Goal: Task Accomplishment & Management: Manage account settings

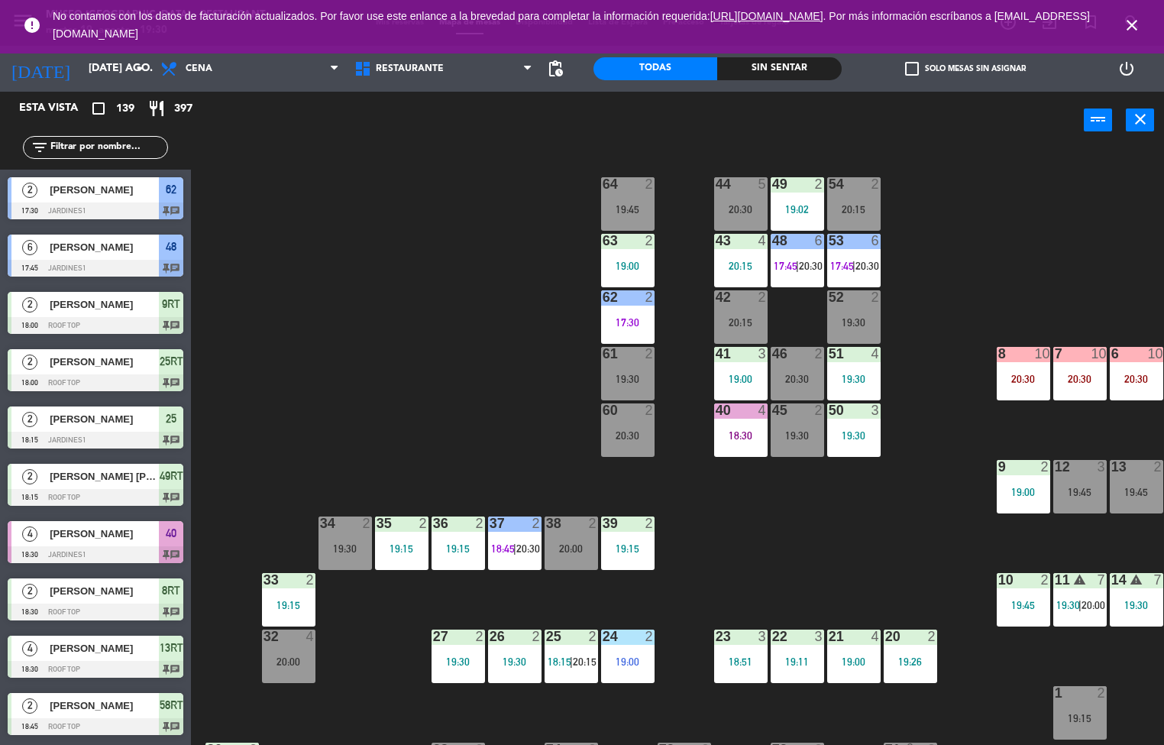
click at [850, 373] on div "19:30" at bounding box center [853, 378] width 53 height 11
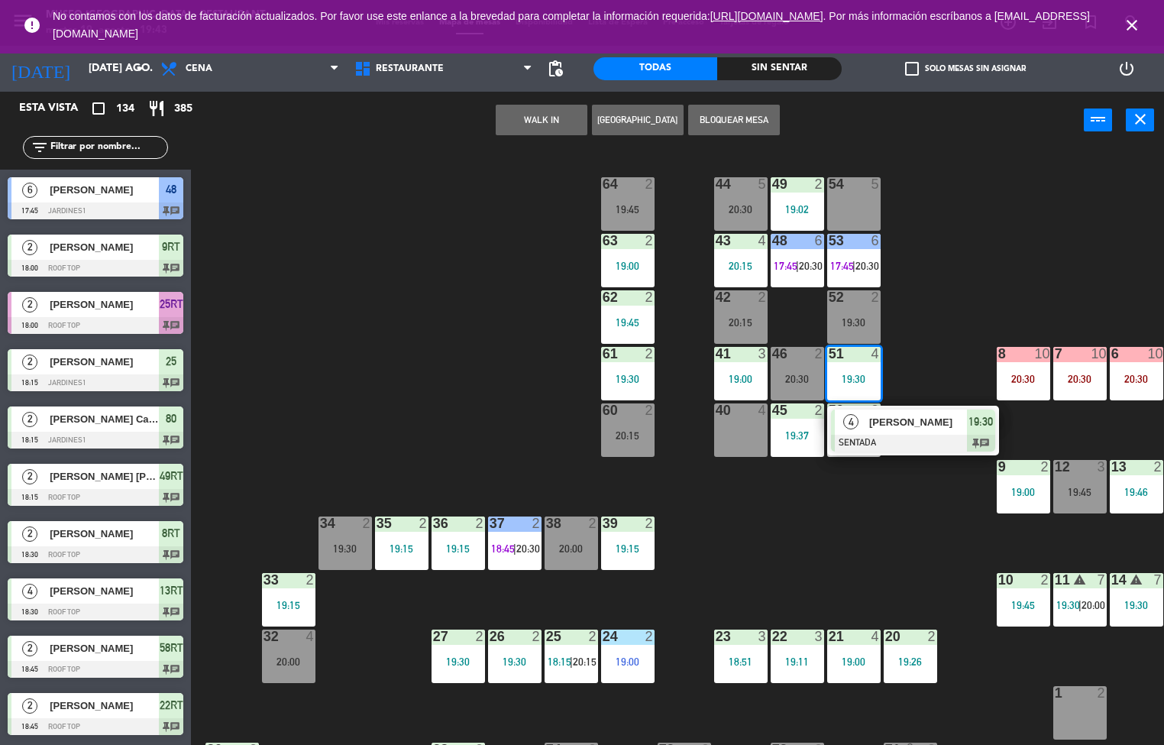
click at [623, 314] on div "62 2 19:45" at bounding box center [627, 316] width 53 height 53
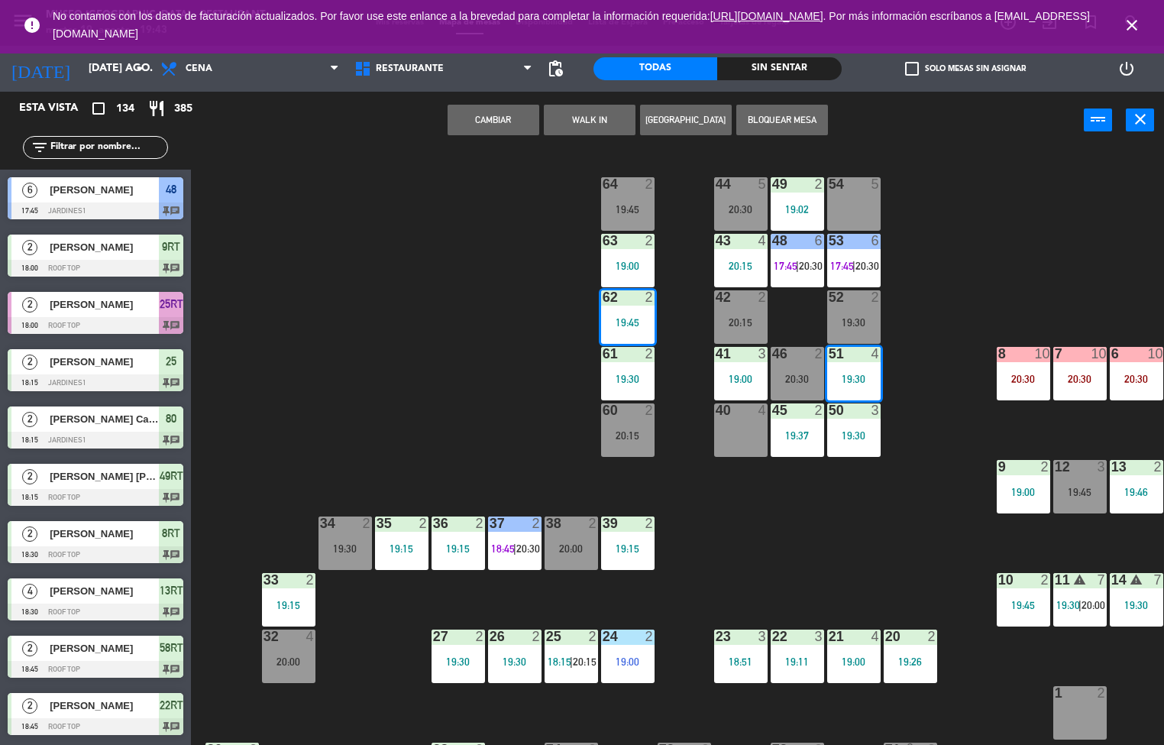
click at [626, 317] on div "19:45" at bounding box center [627, 322] width 53 height 11
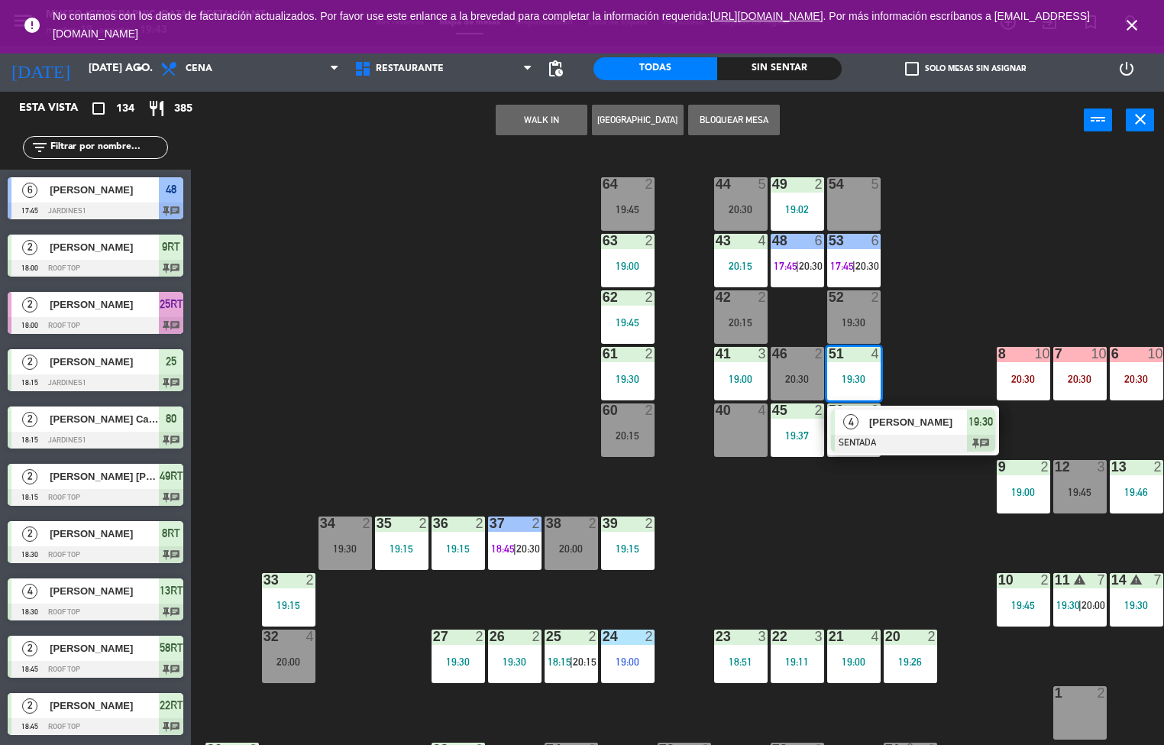
click at [427, 399] on div "44 5 20:30 49 2 19:02 54 5 64 2 19:45 48 6 17:45 | 20:30 53 6 17:45 | 20:30 63 …" at bounding box center [683, 448] width 962 height 596
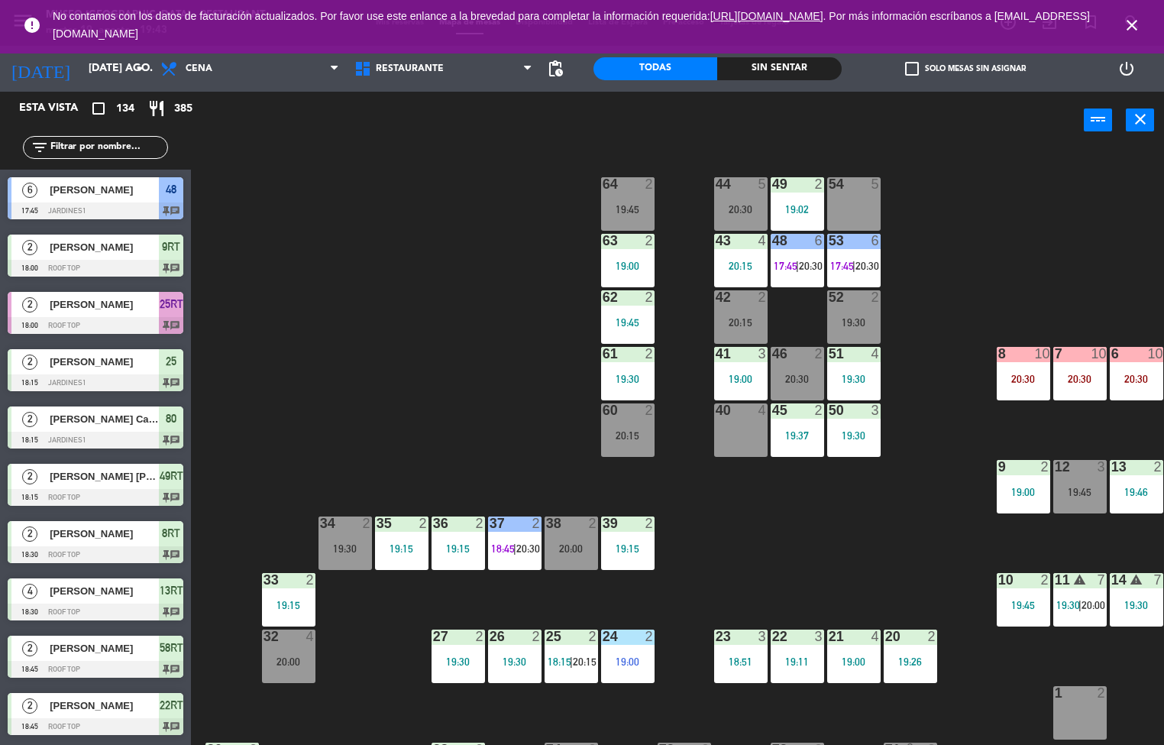
click at [626, 322] on div "19:45" at bounding box center [627, 322] width 53 height 11
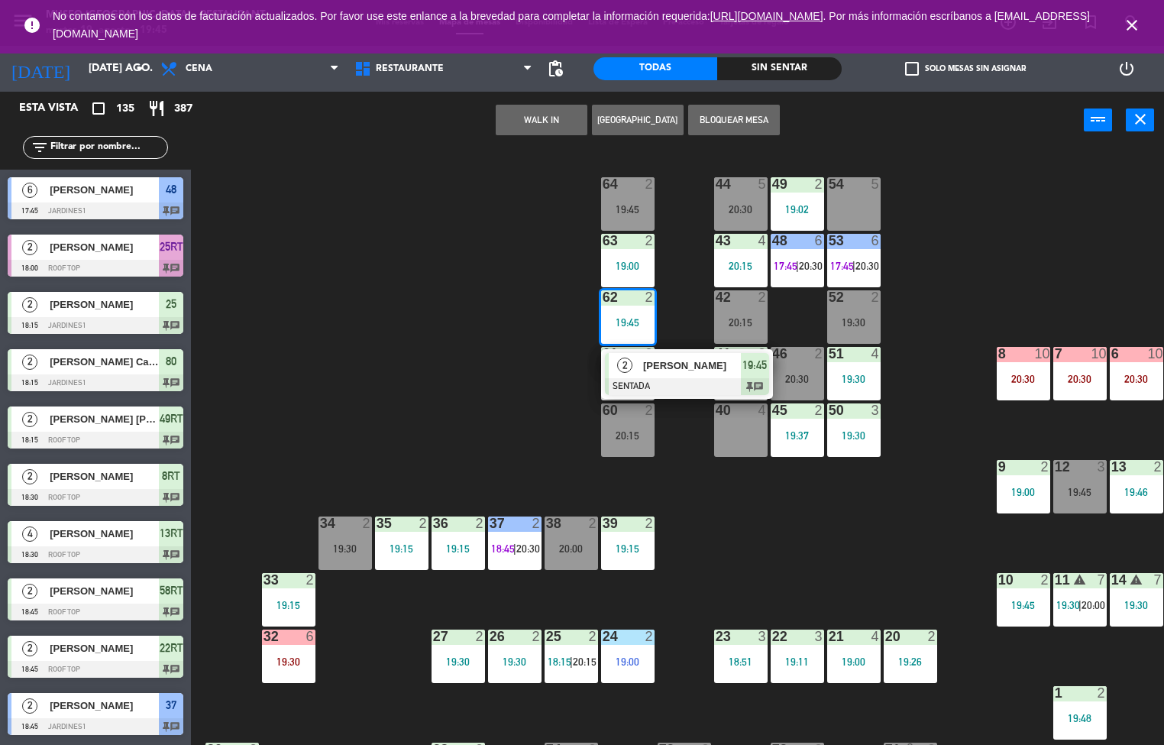
click at [876, 537] on div "44 5 20:30 49 2 19:02 54 5 64 2 19:45 48 6 17:45 | 20:30 53 6 17:45 | 20:30 63 …" at bounding box center [683, 448] width 962 height 596
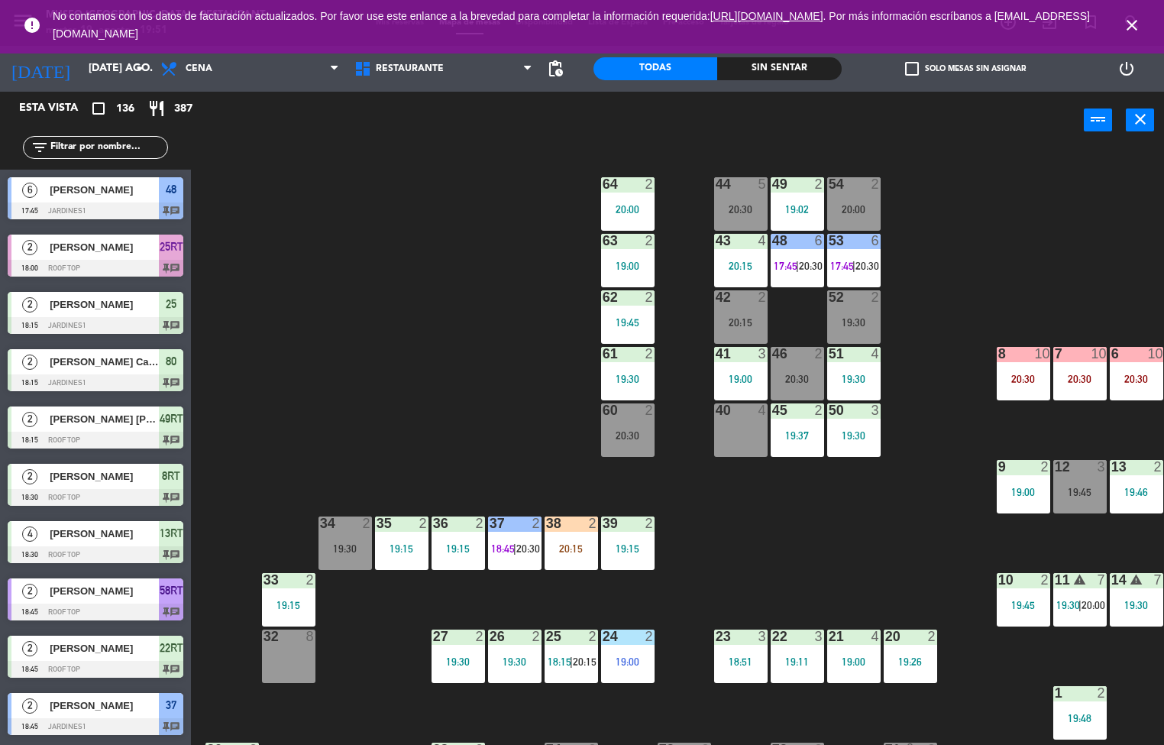
click at [436, 354] on div "44 5 20:30 49 2 19:02 54 2 20:00 64 2 20:00 48 6 17:45 | 20:30 53 6 17:45 | 20:…" at bounding box center [683, 448] width 962 height 596
click at [630, 184] on div at bounding box center [627, 184] width 25 height 14
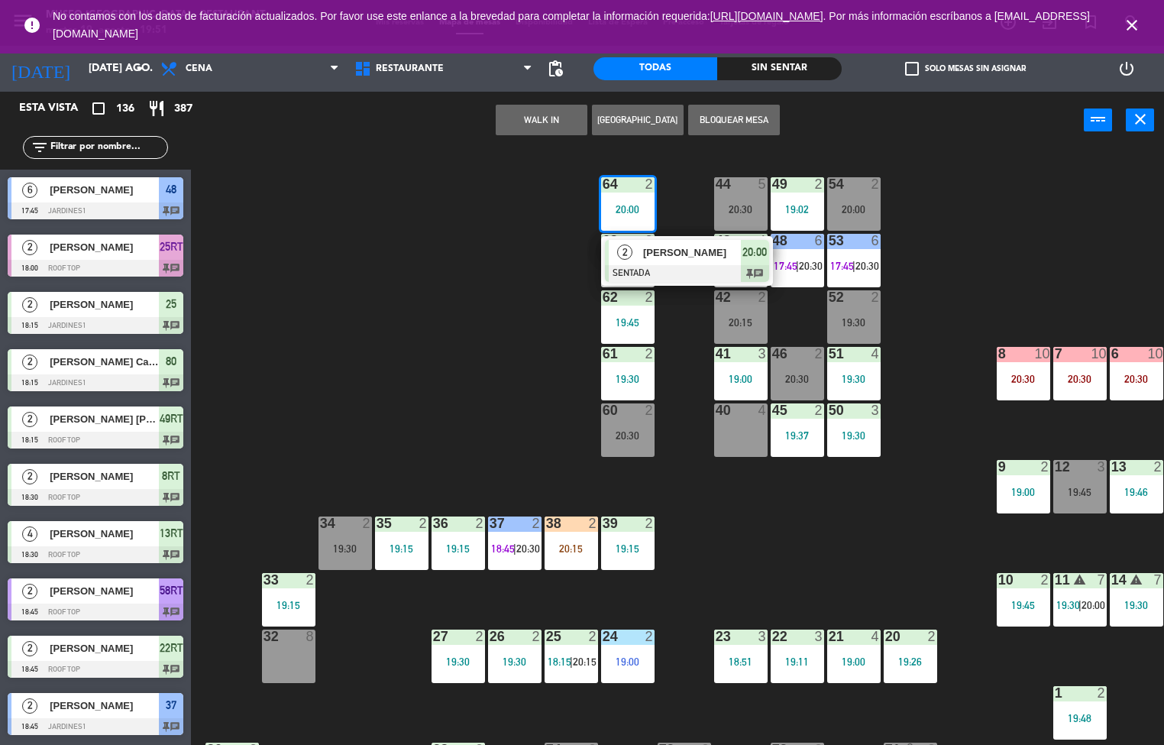
click at [715, 259] on span "[PERSON_NAME]" at bounding box center [692, 252] width 98 height 16
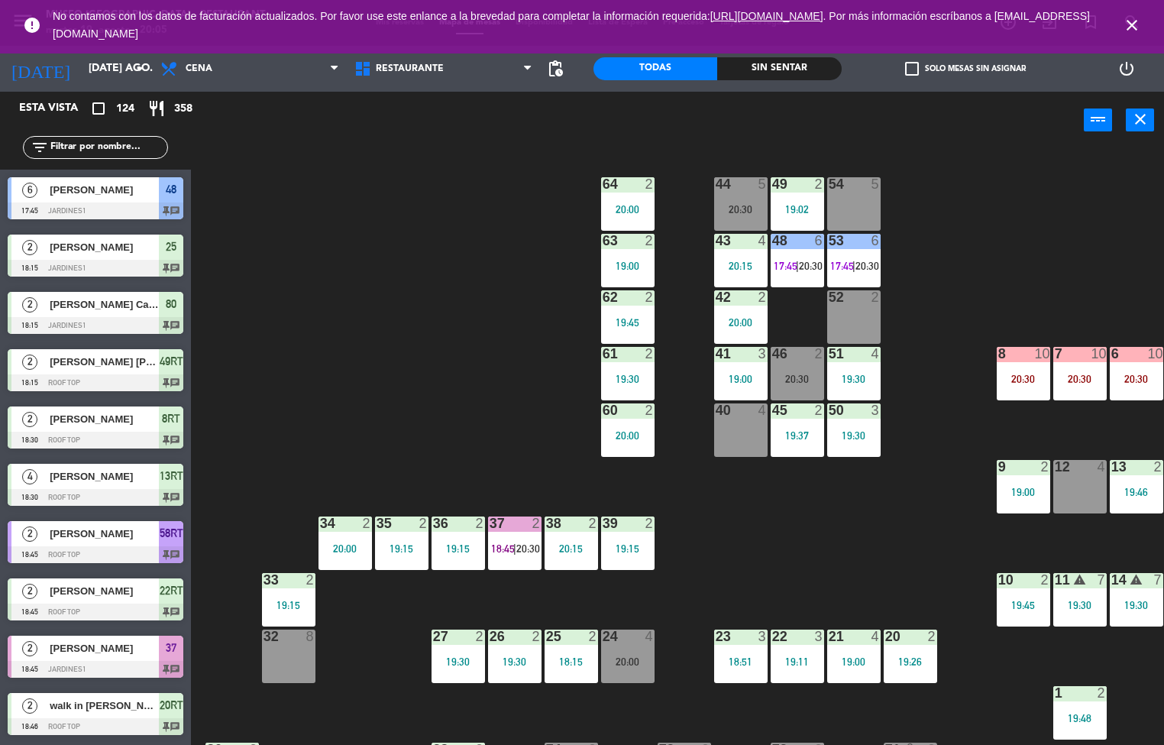
click at [742, 325] on div "20:00" at bounding box center [740, 322] width 53 height 11
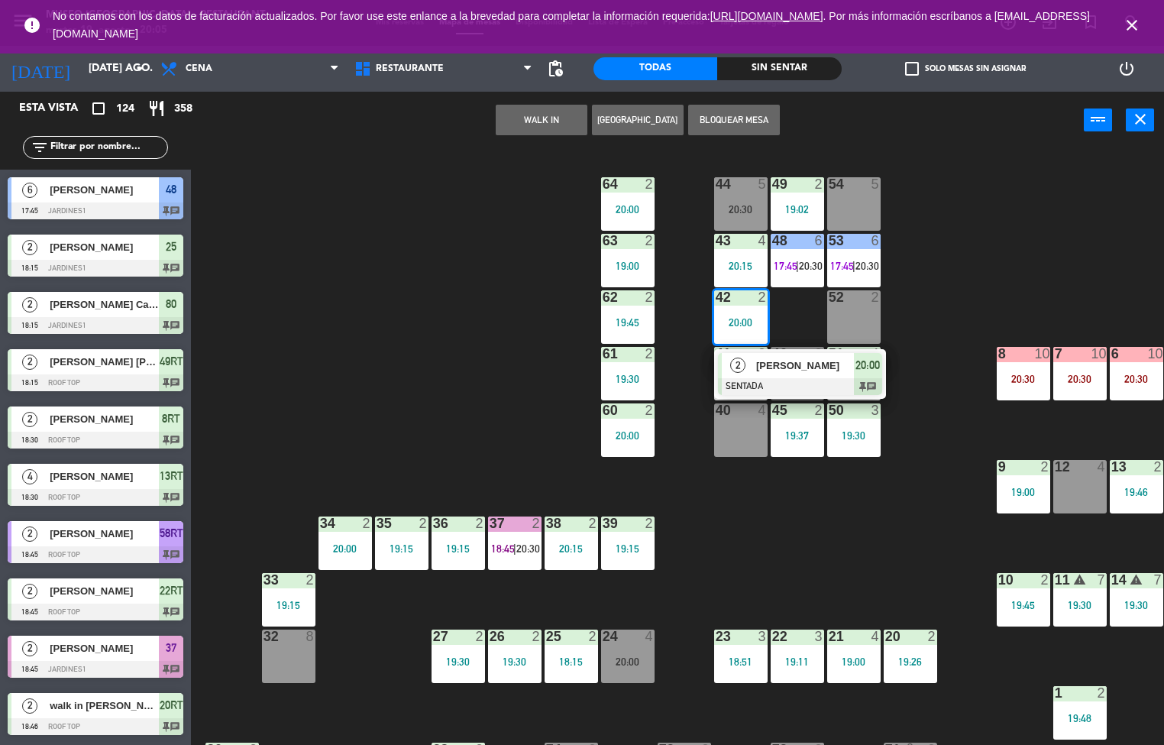
click at [976, 252] on div "44 5 20:30 49 2 19:02 54 5 64 2 20:00 48 6 17:45 | 20:30 53 6 17:45 | 20:30 63 …" at bounding box center [683, 448] width 962 height 596
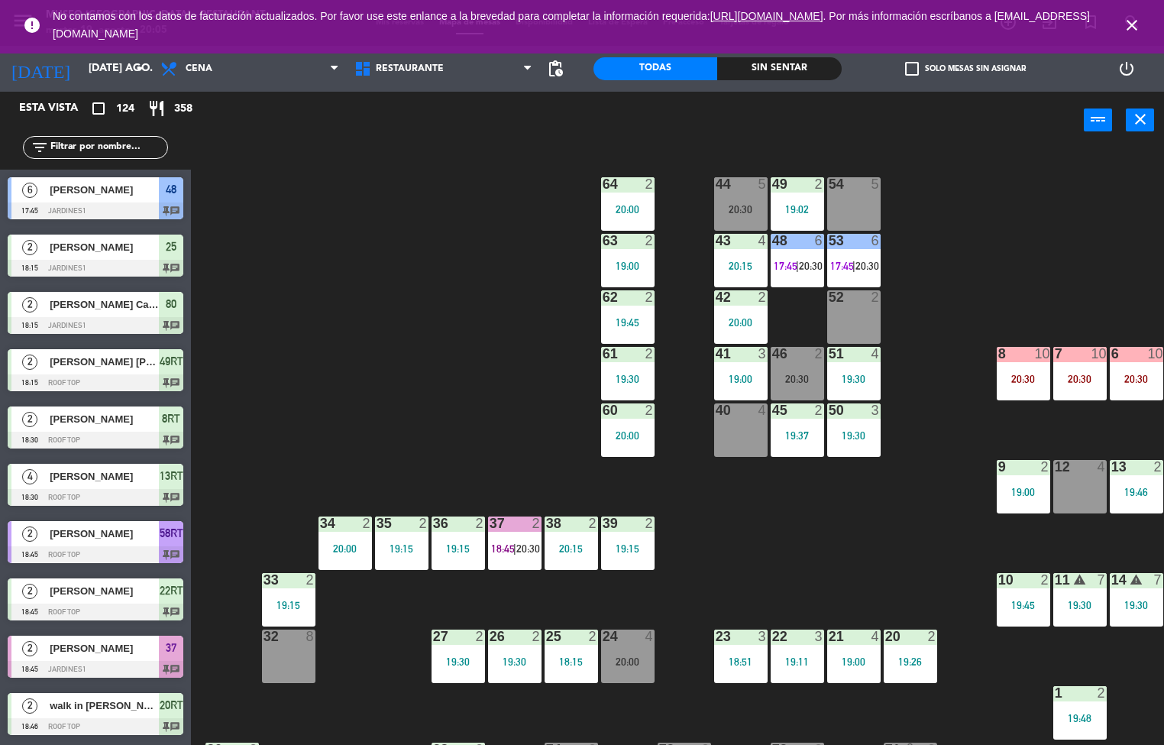
click at [739, 379] on div "19:00" at bounding box center [740, 378] width 53 height 11
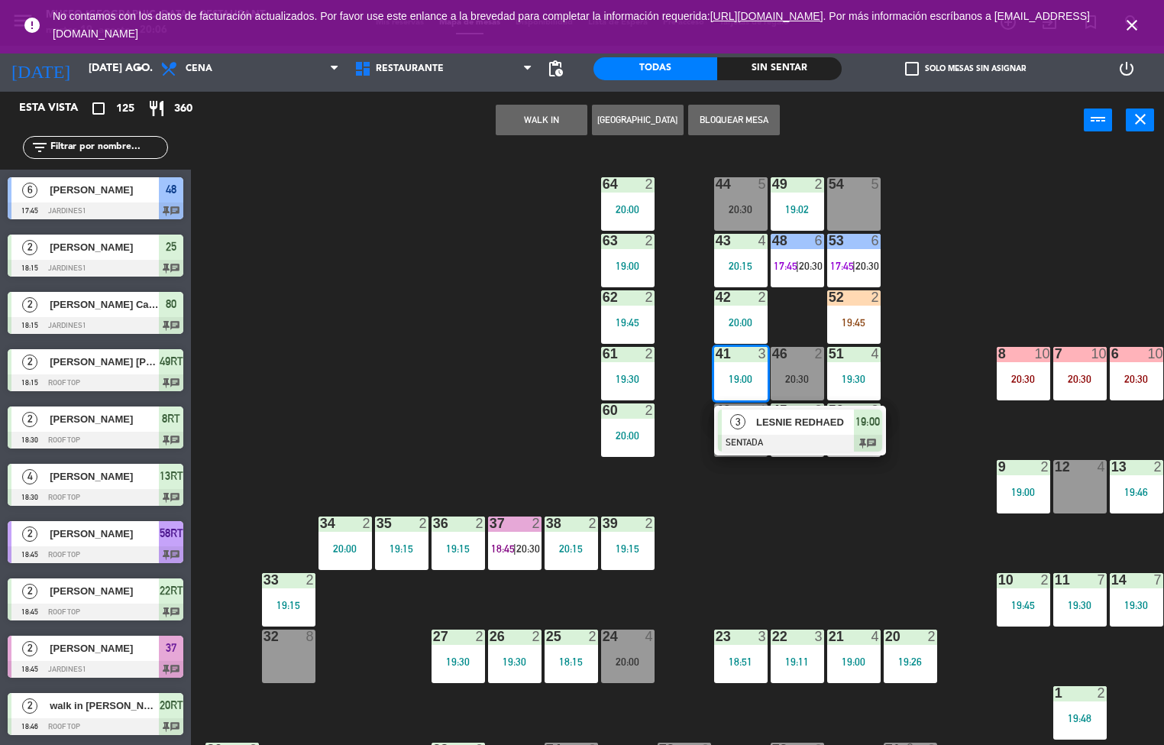
click at [759, 66] on div "Sin sentar" at bounding box center [779, 68] width 124 height 23
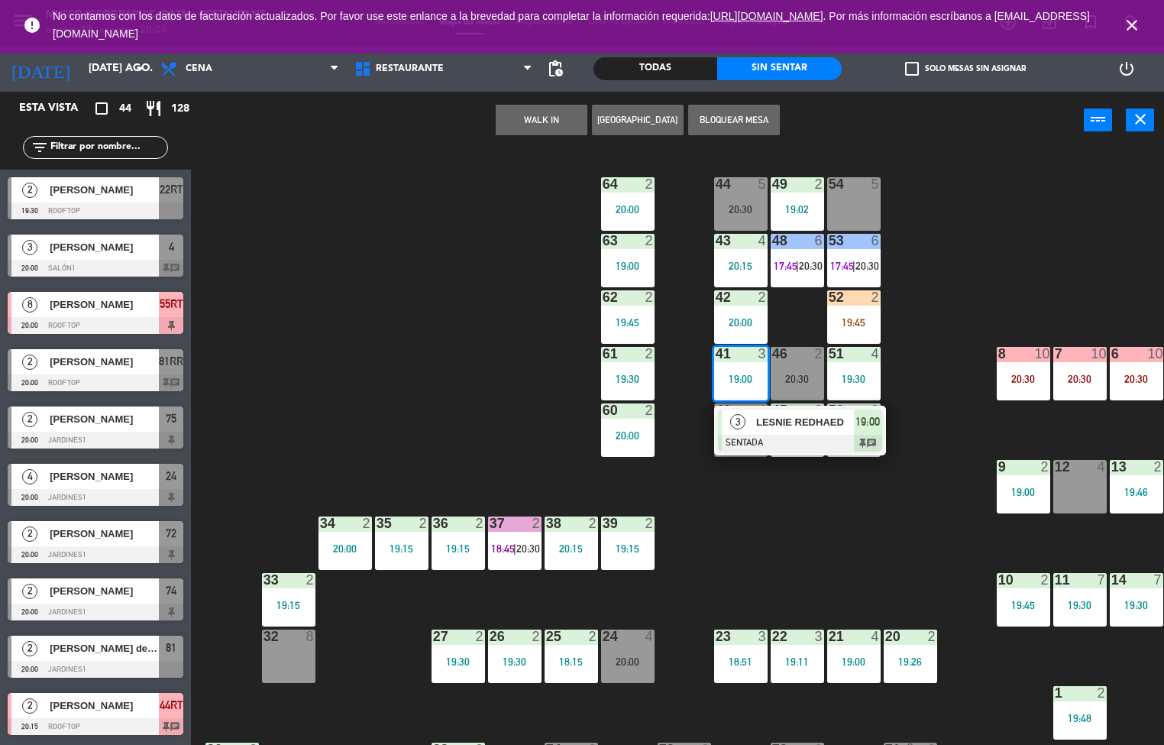
click at [809, 573] on div "44 5 20:30 49 2 19:02 54 5 64 2 20:00 48 6 17:45 | 20:30 53 6 17:45 | 20:30 63 …" at bounding box center [683, 448] width 962 height 596
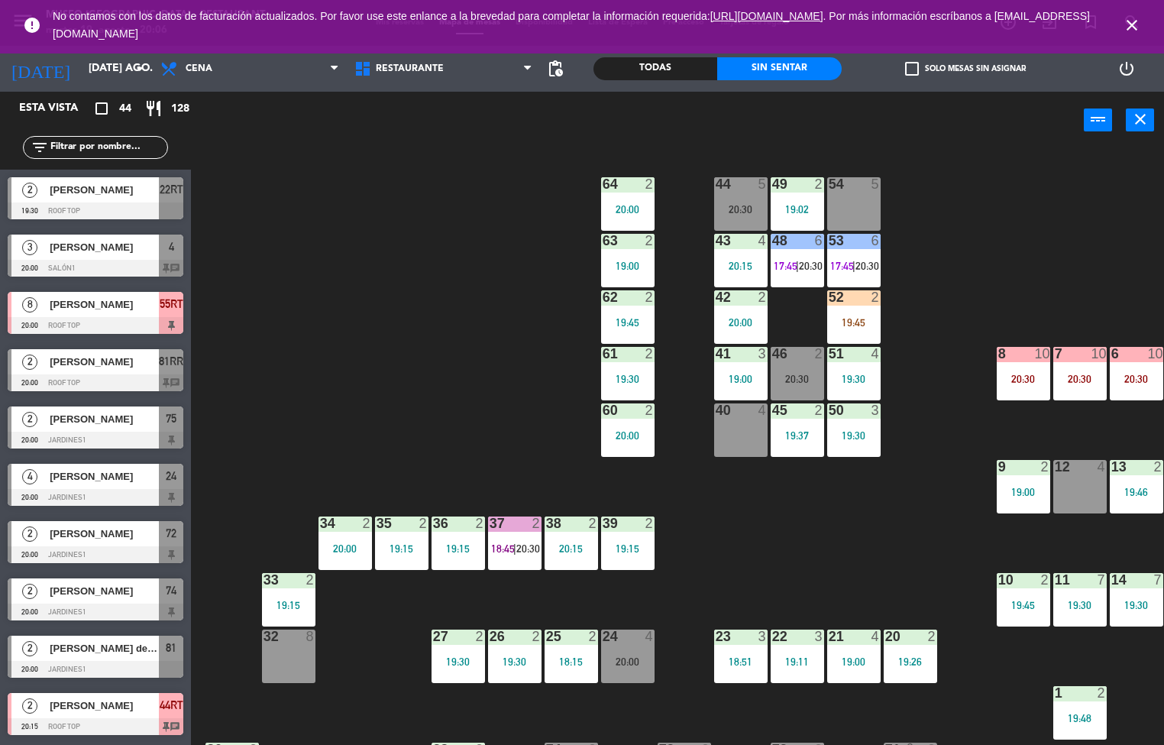
click at [853, 261] on span "|" at bounding box center [853, 266] width 3 height 12
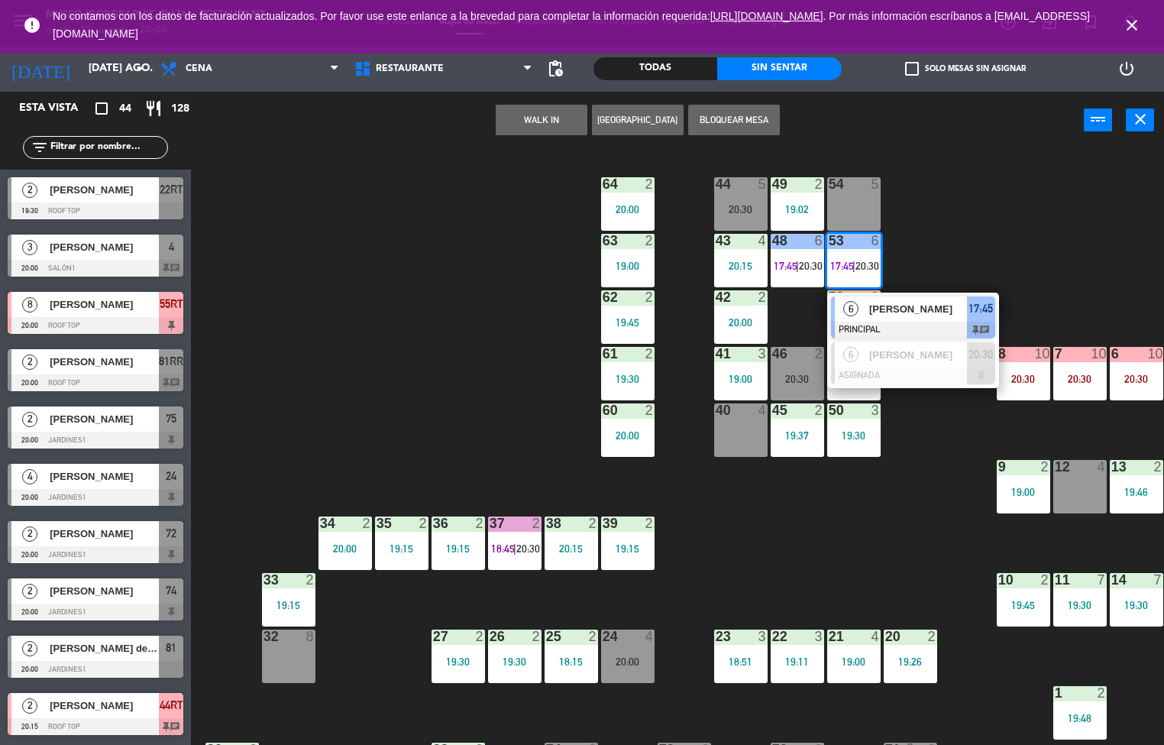
click at [1048, 262] on div "44 5 20:30 49 2 19:02 54 5 64 2 20:00 48 6 17:45 | 20:30 53 6 17:45 | 20:30 6 C…" at bounding box center [683, 448] width 962 height 596
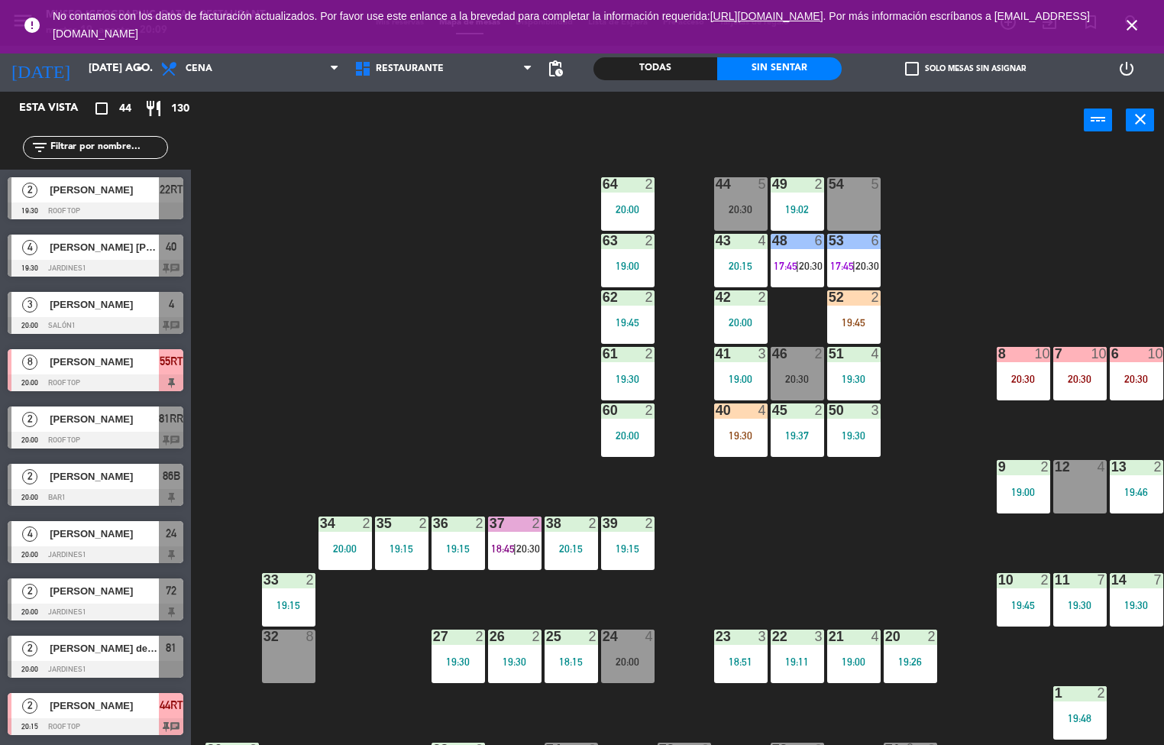
click at [411, 409] on div "44 5 20:30 49 2 19:02 54 5 64 2 20:00 48 6 17:45 | 20:30 53 6 17:45 | 20:30 63 …" at bounding box center [683, 448] width 962 height 596
click at [731, 310] on div "42 2 20:00" at bounding box center [740, 316] width 53 height 53
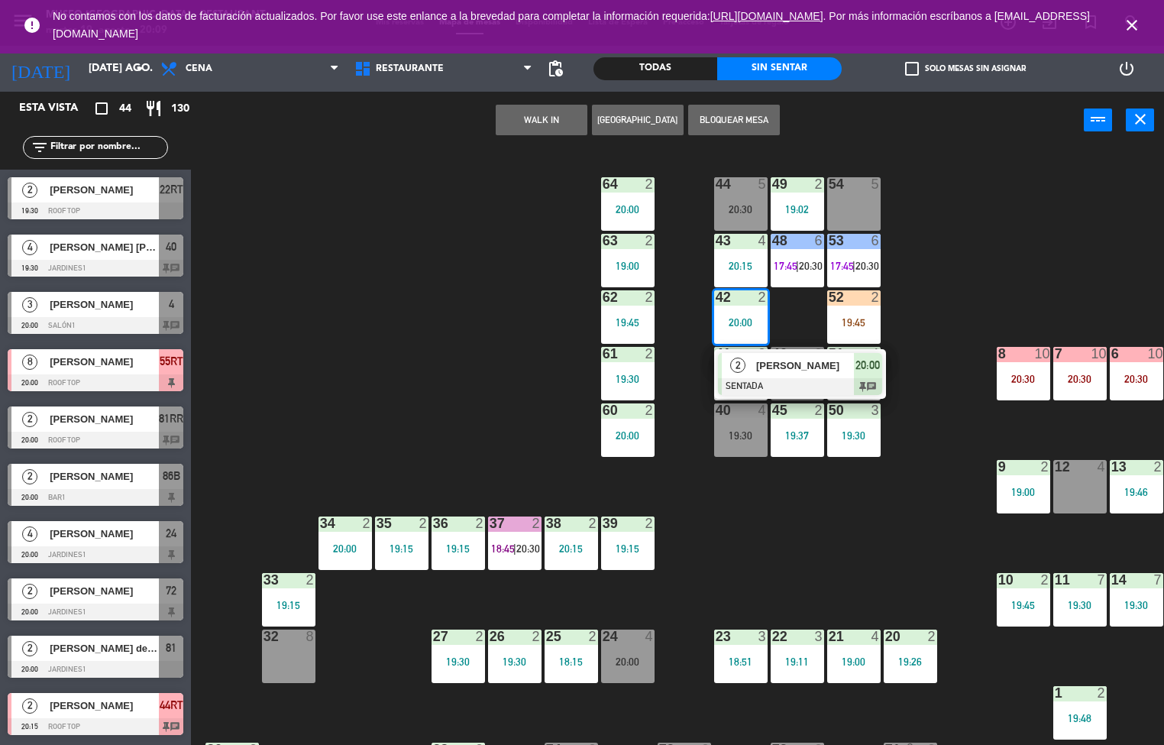
click at [954, 282] on div "44 5 20:30 49 2 19:02 54 5 64 2 20:00 48 6 17:45 | 20:30 53 6 17:45 | 20:30 63 …" at bounding box center [683, 448] width 962 height 596
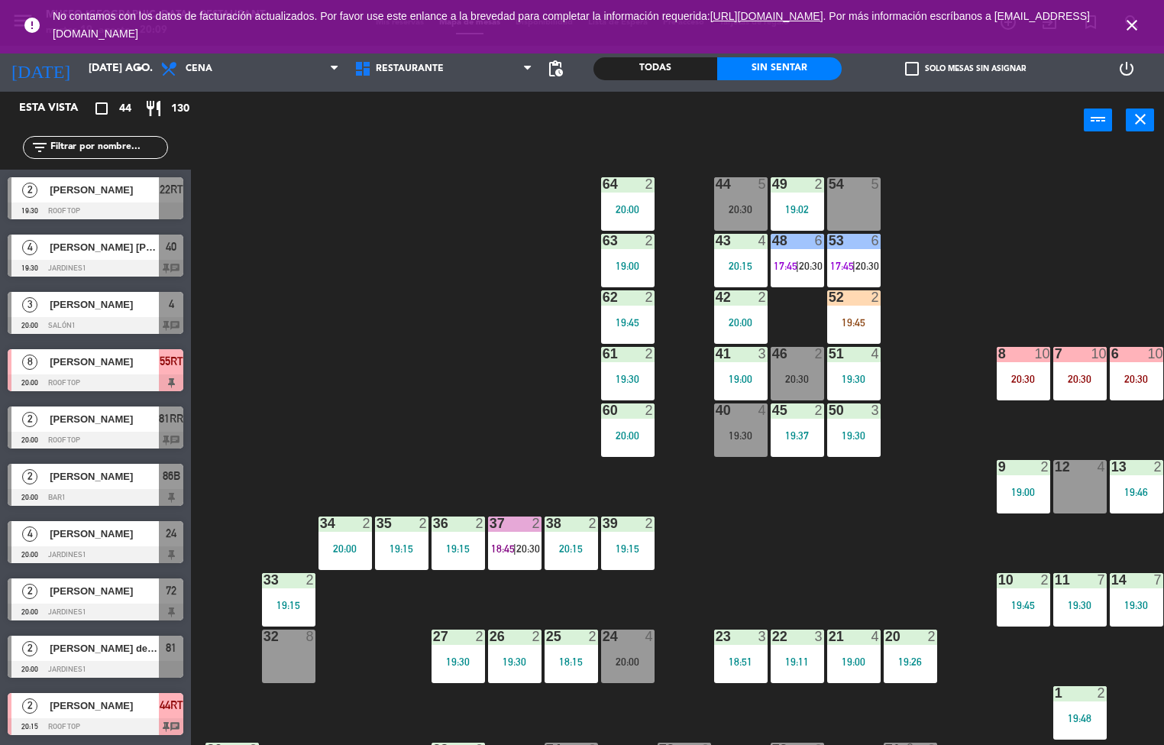
click at [853, 315] on div "52 2 19:45" at bounding box center [853, 316] width 53 height 53
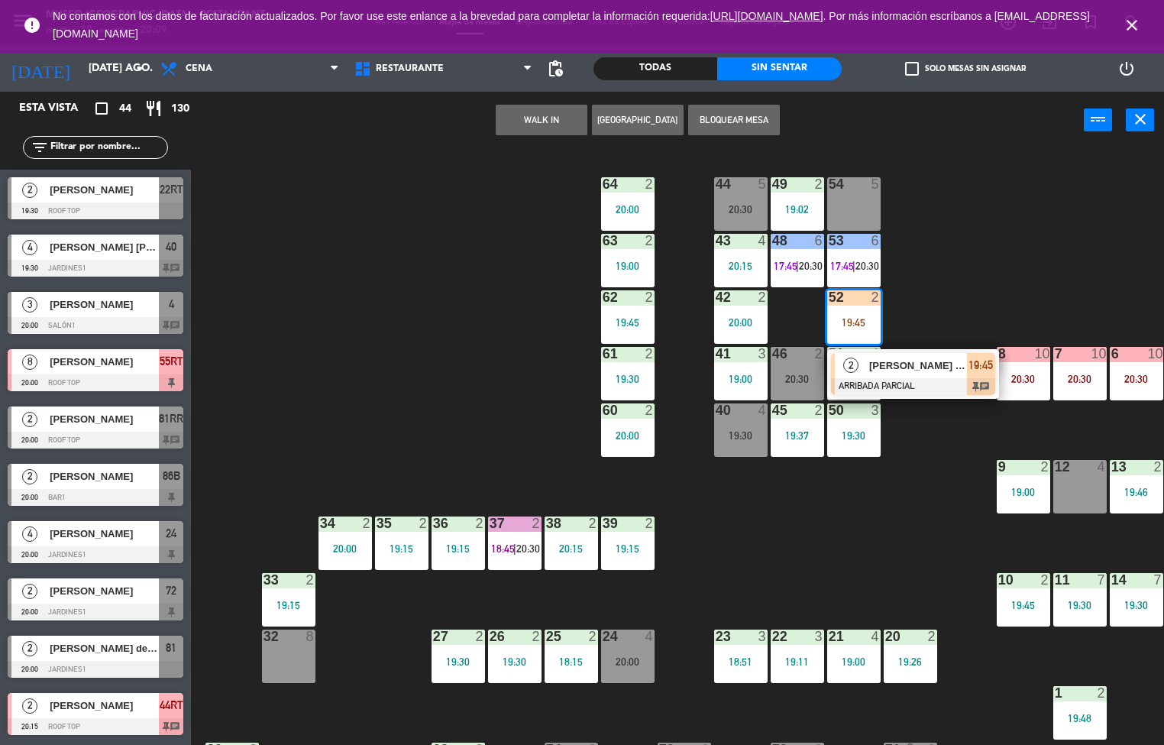
click at [922, 364] on span "[PERSON_NAME] Weilg [PERSON_NAME]" at bounding box center [918, 365] width 98 height 16
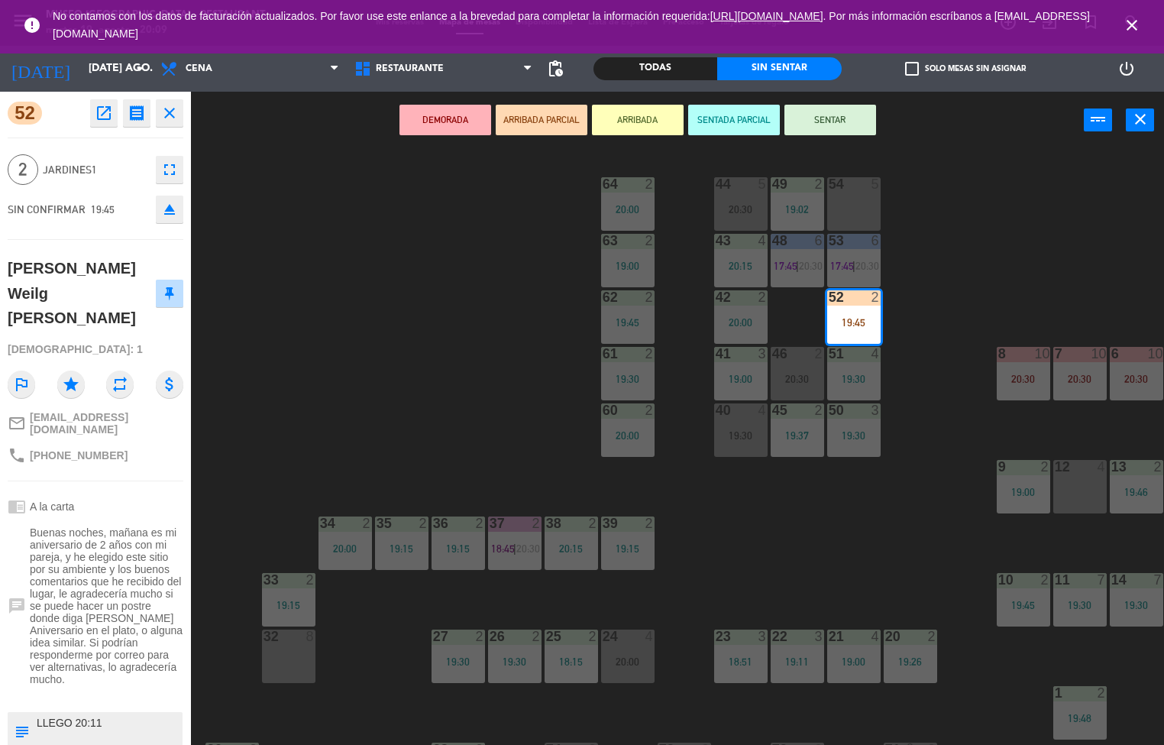
click at [365, 454] on div "44 5 20:30 49 2 19:02 54 5 64 2 20:00 48 6 17:45 | 20:30 53 6 17:45 | 20:30 63 …" at bounding box center [683, 448] width 962 height 596
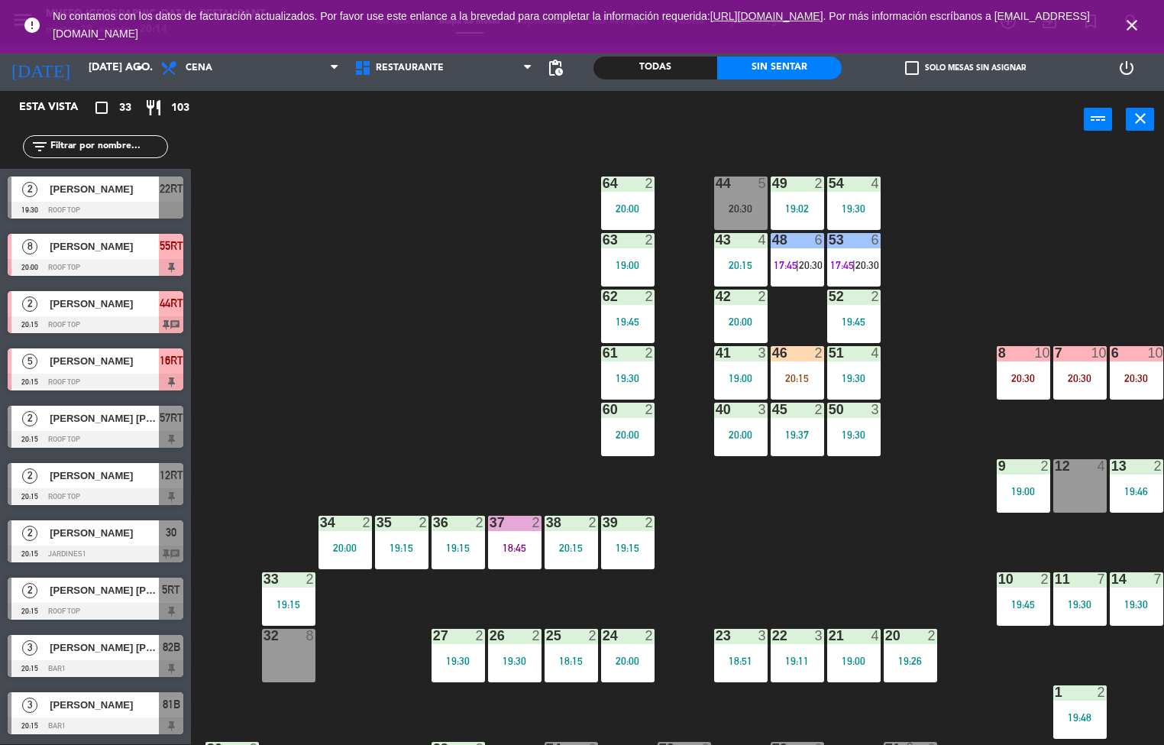
click at [839, 321] on div "19:45" at bounding box center [853, 321] width 53 height 11
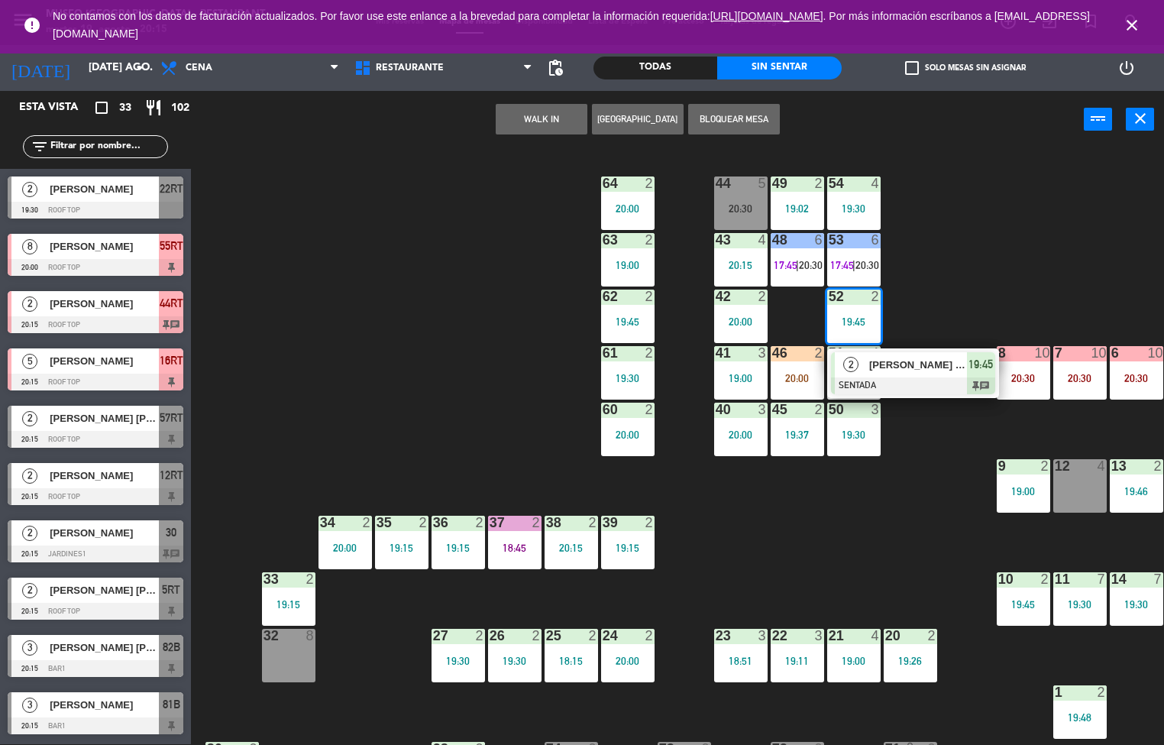
click at [417, 365] on div "44 5 20:30 49 2 19:02 54 4 19:30 64 2 20:00 48 6 17:45 | 20:30 53 6 17:45 | 20:…" at bounding box center [683, 447] width 962 height 596
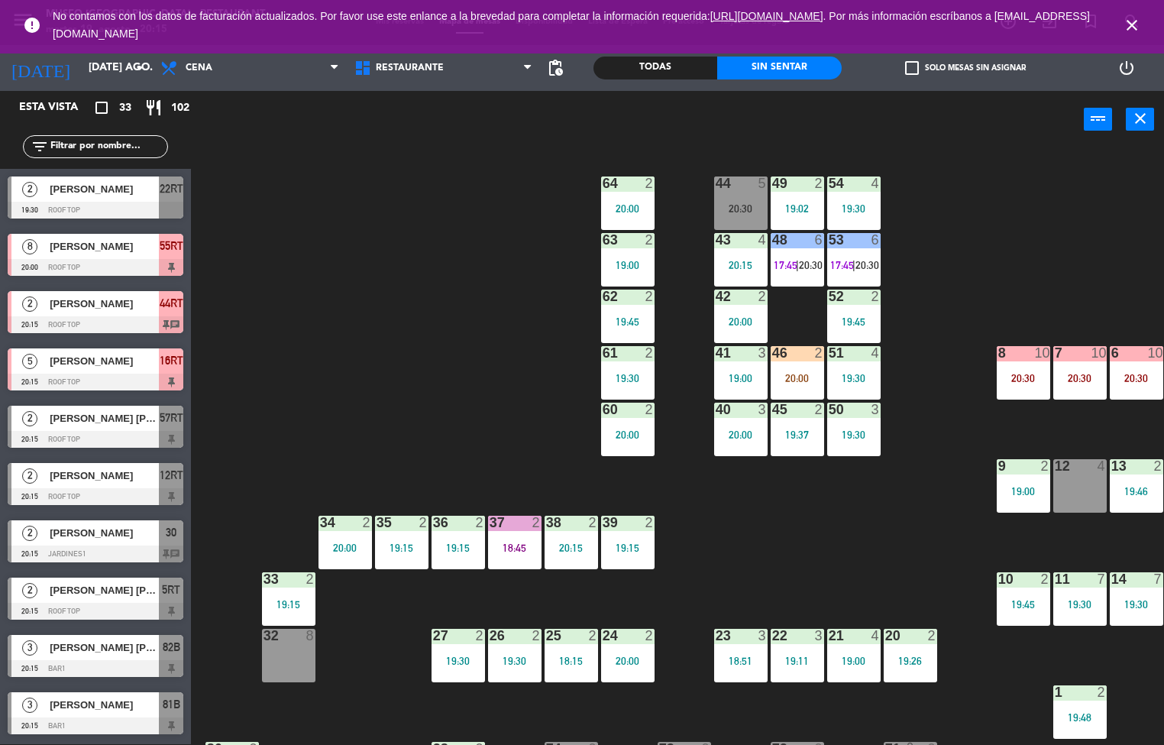
click at [865, 182] on div at bounding box center [853, 183] width 25 height 14
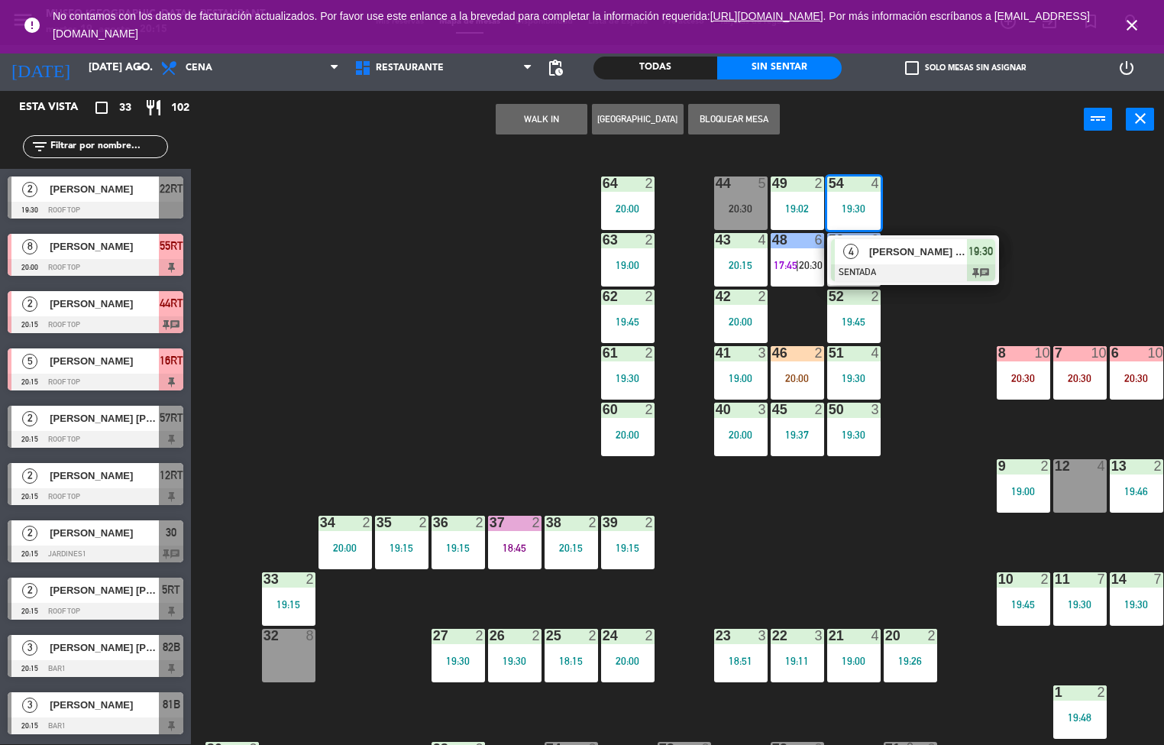
click at [928, 246] on span "[PERSON_NAME] [PERSON_NAME]" at bounding box center [918, 252] width 98 height 16
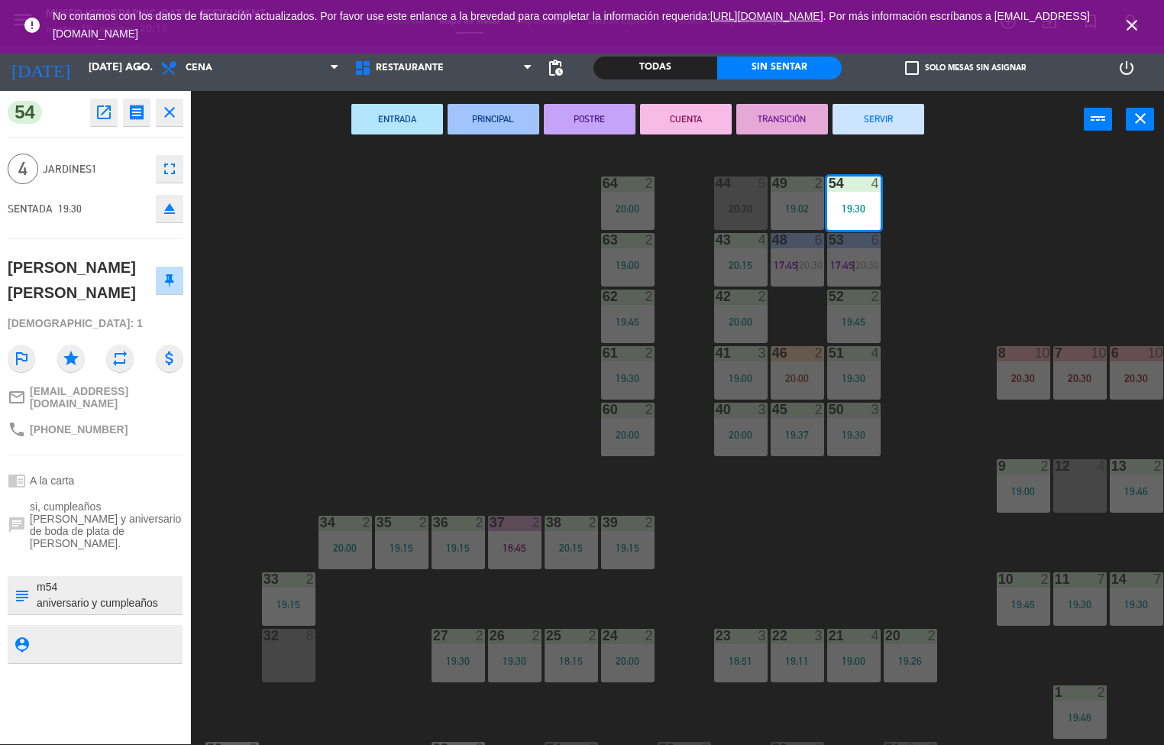
click at [161, 579] on textarea at bounding box center [108, 595] width 146 height 32
click at [163, 500] on span "si, cumpleaños de Ruth y aniversario de boda de plata de Felicitas y Pepe." at bounding box center [107, 524] width 154 height 49
click at [133, 504] on span "si, cumpleaños de Ruth y aniversario de boda de plata de Felicitas y Pepe." at bounding box center [107, 524] width 154 height 49
click at [133, 503] on span "si, cumpleaños de Ruth y aniversario de boda de plata de Felicitas y Pepe." at bounding box center [107, 524] width 154 height 49
click at [136, 500] on span "si, cumpleaños de Ruth y aniversario de boda de plata de Felicitas y Pepe." at bounding box center [107, 524] width 154 height 49
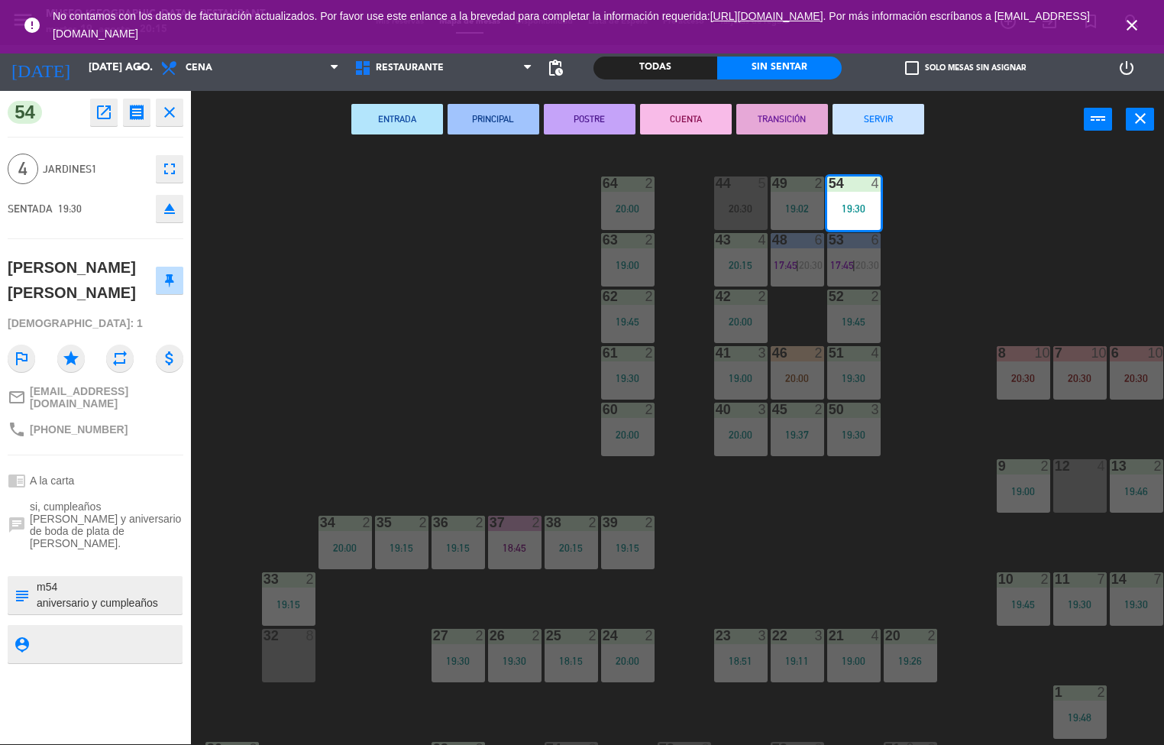
scroll to position [16, 0]
